Goal: Task Accomplishment & Management: Manage account settings

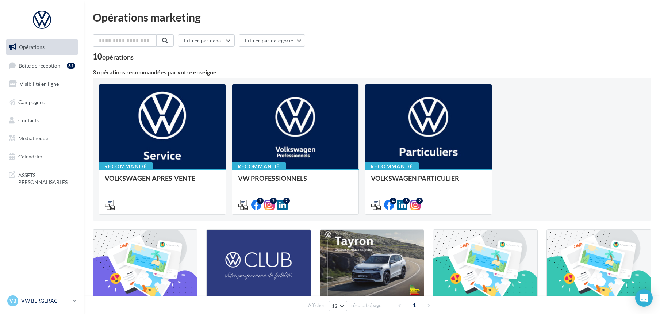
click at [41, 300] on p "VW BERGERAC" at bounding box center [45, 300] width 49 height 7
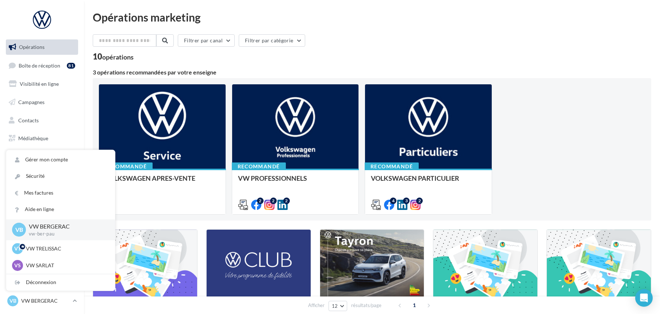
click at [53, 227] on p "VW BERGERAC" at bounding box center [66, 226] width 74 height 8
click at [58, 158] on link "Gérer mon compte" at bounding box center [60, 159] width 109 height 16
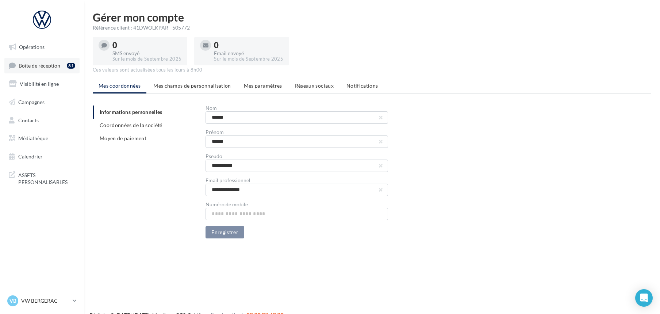
click at [36, 63] on span "Boîte de réception" at bounding box center [40, 65] width 42 height 6
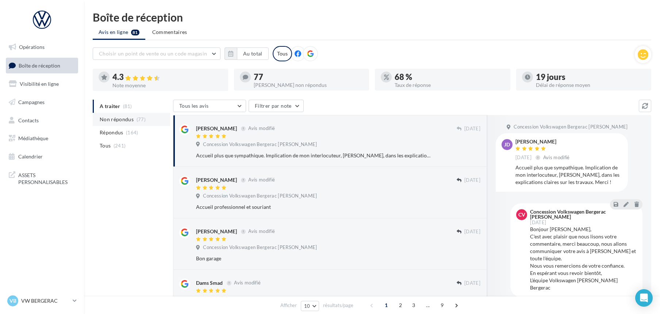
click at [116, 118] on span "Non répondus" at bounding box center [117, 119] width 34 height 7
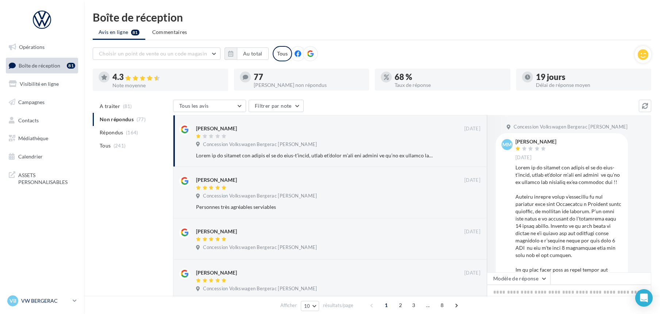
click at [45, 301] on p "VW BERGERAC" at bounding box center [45, 300] width 49 height 7
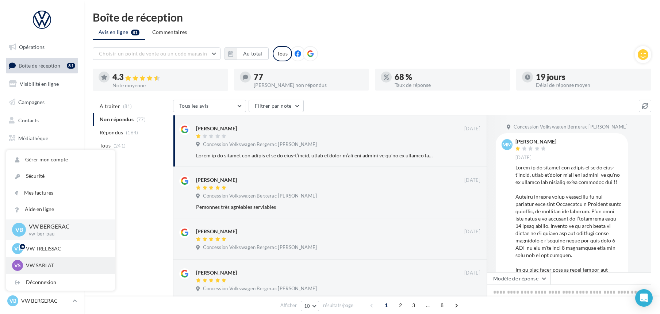
click at [47, 264] on p "VW SARLAT" at bounding box center [66, 265] width 80 height 7
